Goal: Transaction & Acquisition: Obtain resource

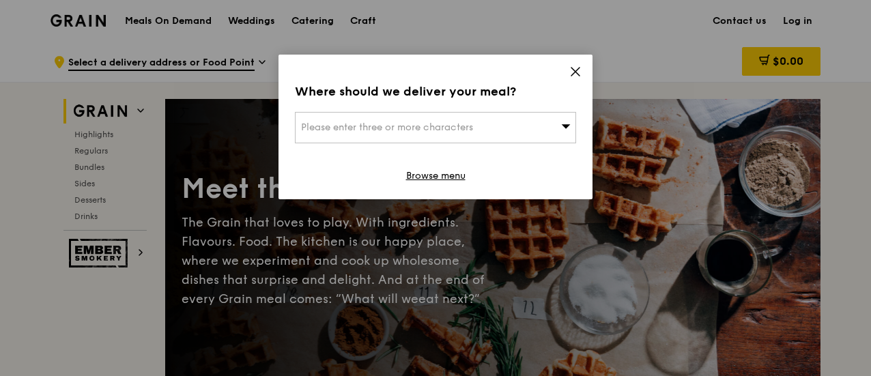
click at [577, 72] on icon at bounding box center [575, 72] width 12 height 12
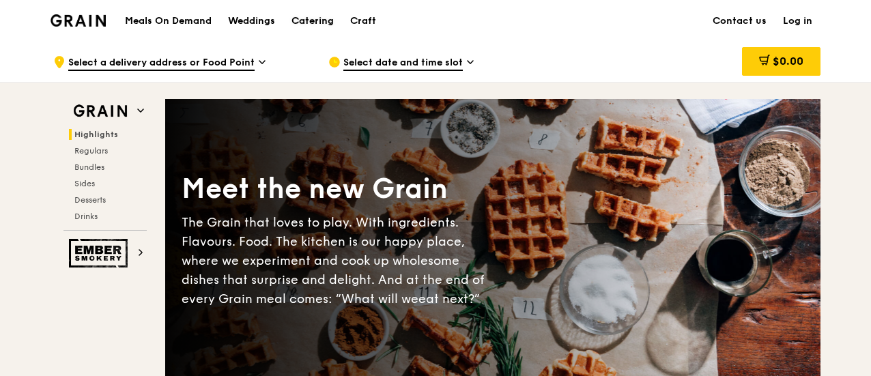
click at [313, 16] on div "Catering" at bounding box center [312, 21] width 42 height 41
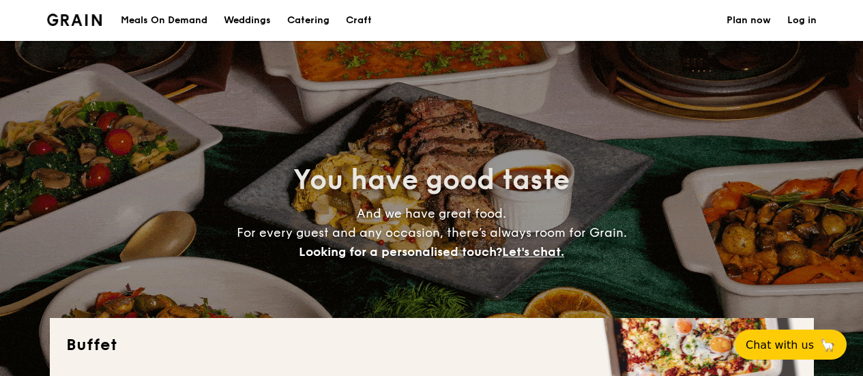
select select
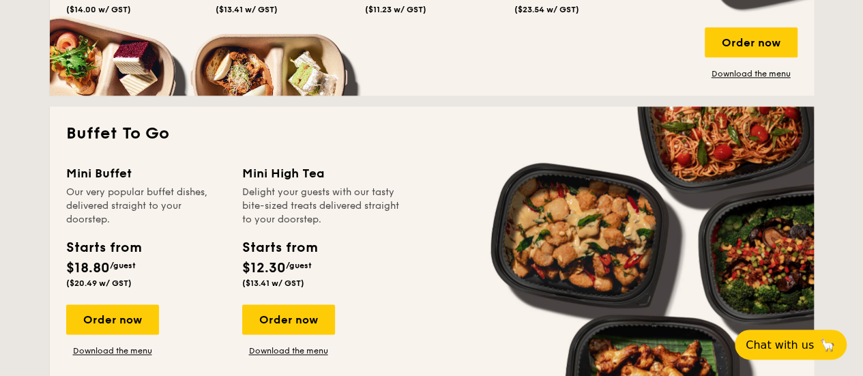
scroll to position [819, 0]
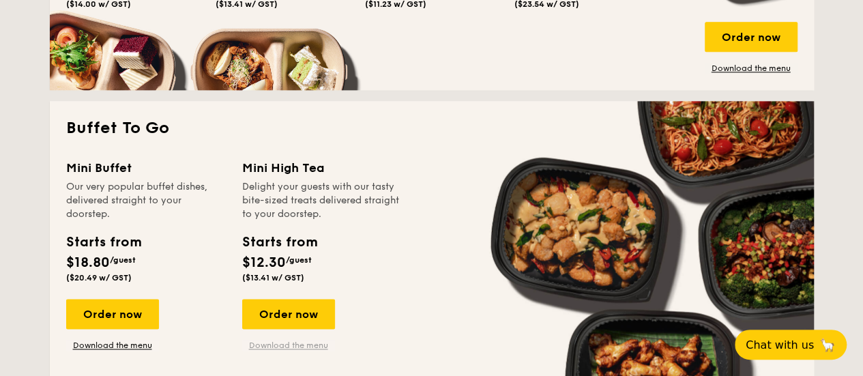
click at [297, 345] on link "Download the menu" at bounding box center [288, 345] width 93 height 11
